Goal: Navigation & Orientation: Find specific page/section

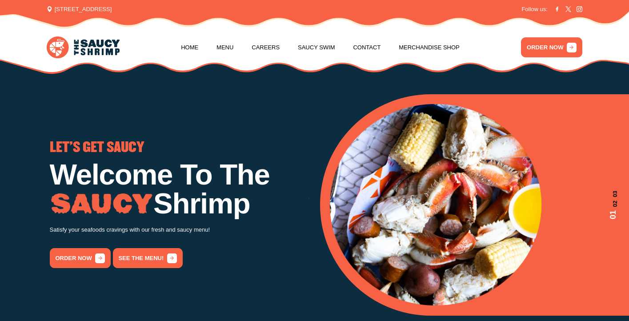
scroll to position [4, 0]
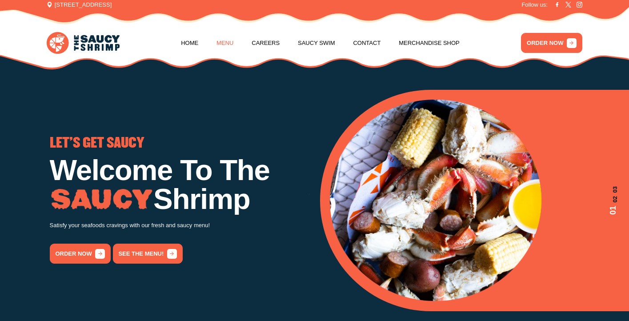
click at [226, 38] on link "Menu" at bounding box center [225, 43] width 17 height 34
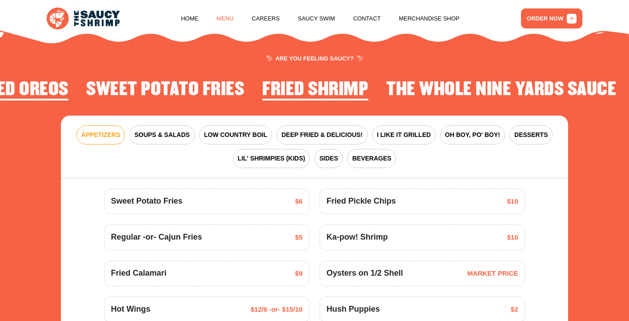
scroll to position [1019, 0]
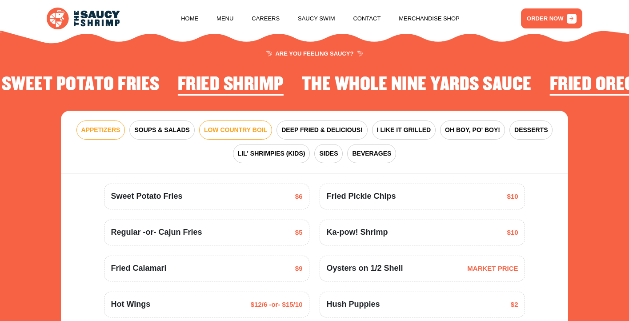
click at [248, 120] on button "LOW COUNTRY BOIL" at bounding box center [235, 129] width 73 height 19
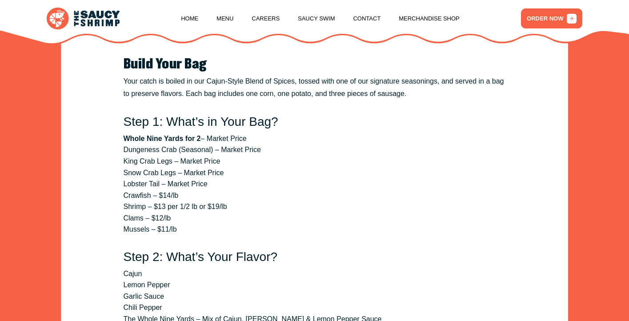
scroll to position [969, 0]
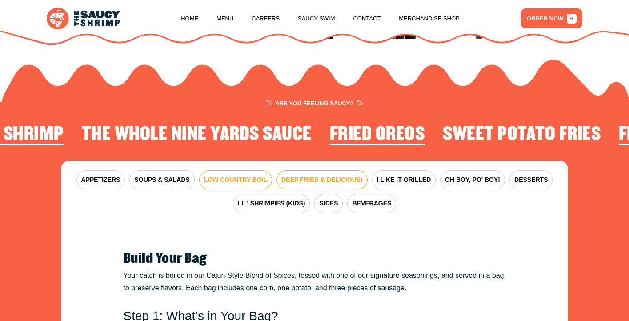
click at [307, 175] on span "DEEP FRIED & DELICIOUS!" at bounding box center [321, 179] width 81 height 9
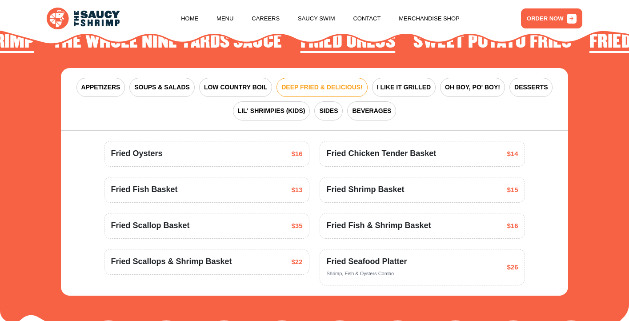
scroll to position [1067, 0]
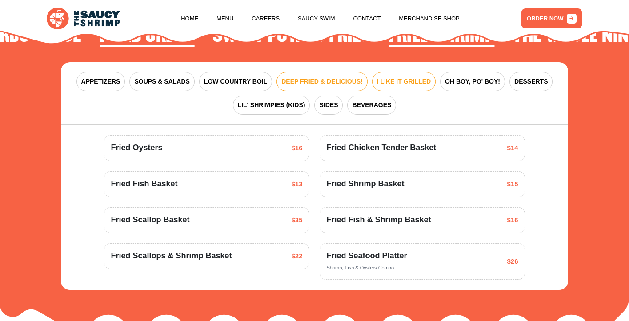
click at [405, 77] on span "I LIKE IT GRILLED" at bounding box center [404, 81] width 54 height 9
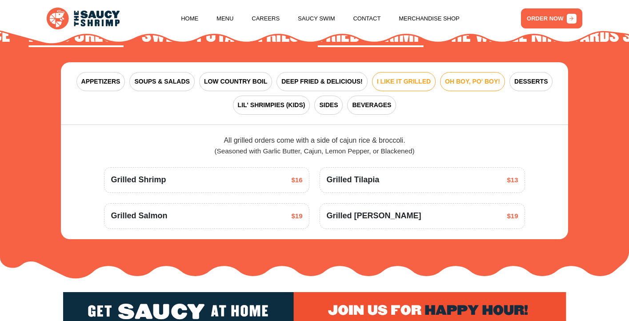
click at [463, 72] on button "OH BOY, PO' BOY!" at bounding box center [472, 81] width 65 height 19
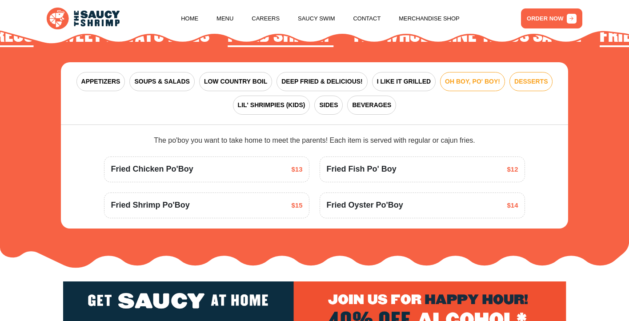
click at [538, 77] on span "DESSERTS" at bounding box center [530, 81] width 33 height 9
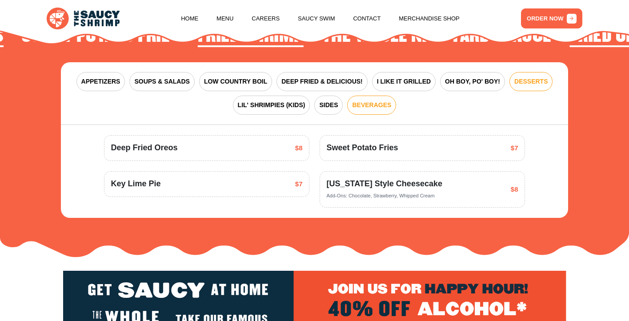
click at [364, 100] on span "BEVERAGES" at bounding box center [371, 104] width 39 height 9
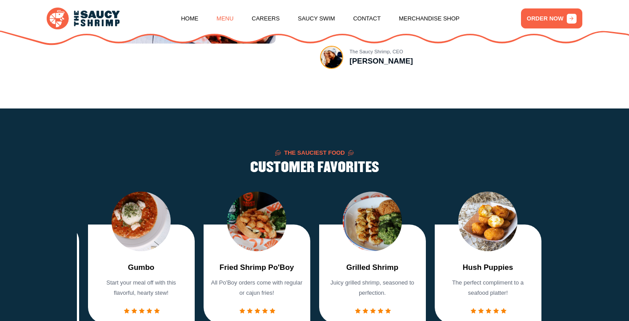
click at [225, 18] on link "Menu" at bounding box center [225, 19] width 17 height 34
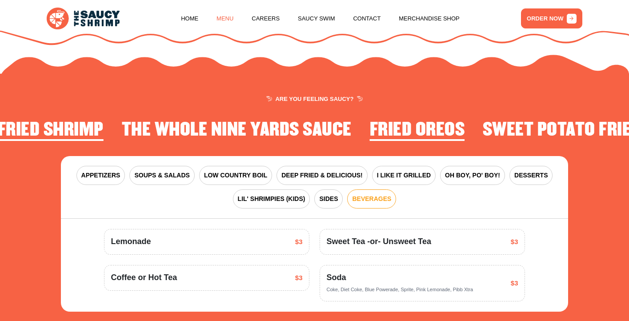
scroll to position [1019, 0]
